Goal: Find specific page/section: Find specific page/section

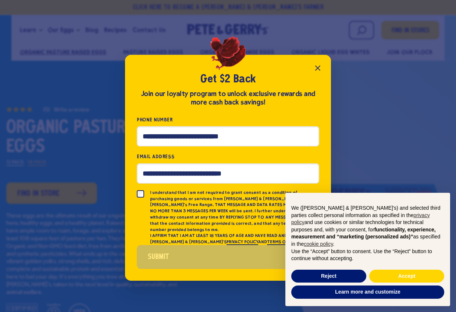
click at [318, 272] on button "Reject" at bounding box center [328, 276] width 75 height 13
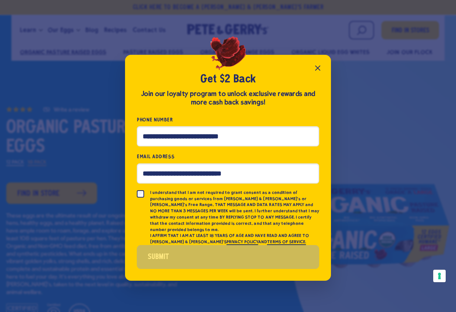
click at [311, 74] on button "Close popup" at bounding box center [317, 68] width 15 height 15
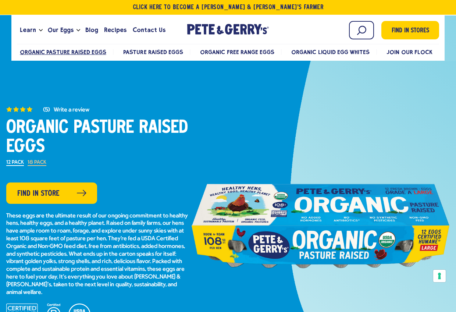
click at [78, 191] on icon at bounding box center [82, 193] width 10 height 7
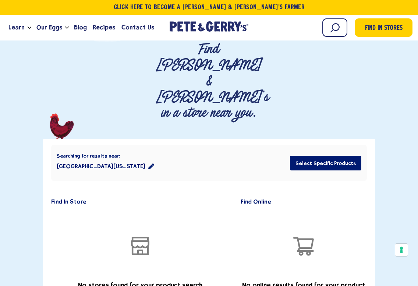
scroll to position [83, 0]
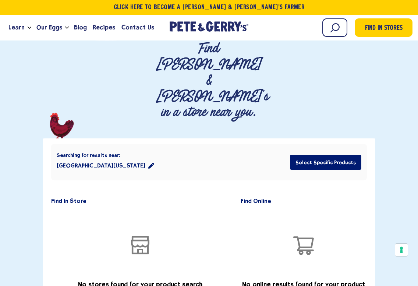
click at [112, 158] on button "[GEOGRAPHIC_DATA][US_STATE]" at bounding box center [105, 165] width 97 height 15
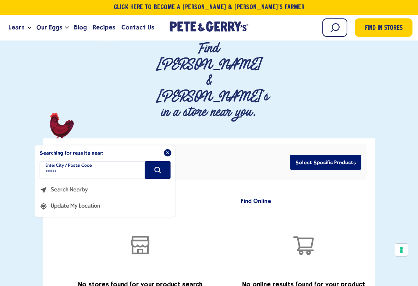
click at [53, 163] on label "Enter City / Postal Code" at bounding box center [69, 166] width 46 height 6
click at [50, 161] on input "*****" at bounding box center [105, 170] width 131 height 18
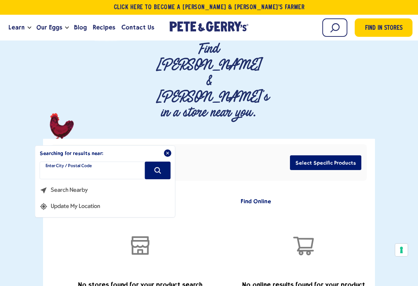
click at [63, 161] on input "filter" at bounding box center [105, 170] width 131 height 18
type input "*****"
click at [156, 166] on icon "Search" at bounding box center [158, 170] width 8 height 8
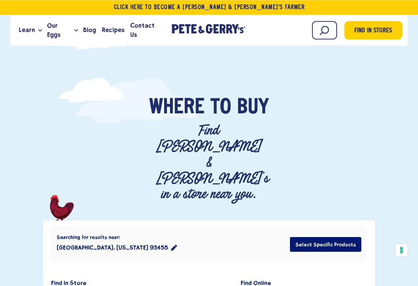
scroll to position [0, 0]
